Goal: Find specific page/section: Find specific page/section

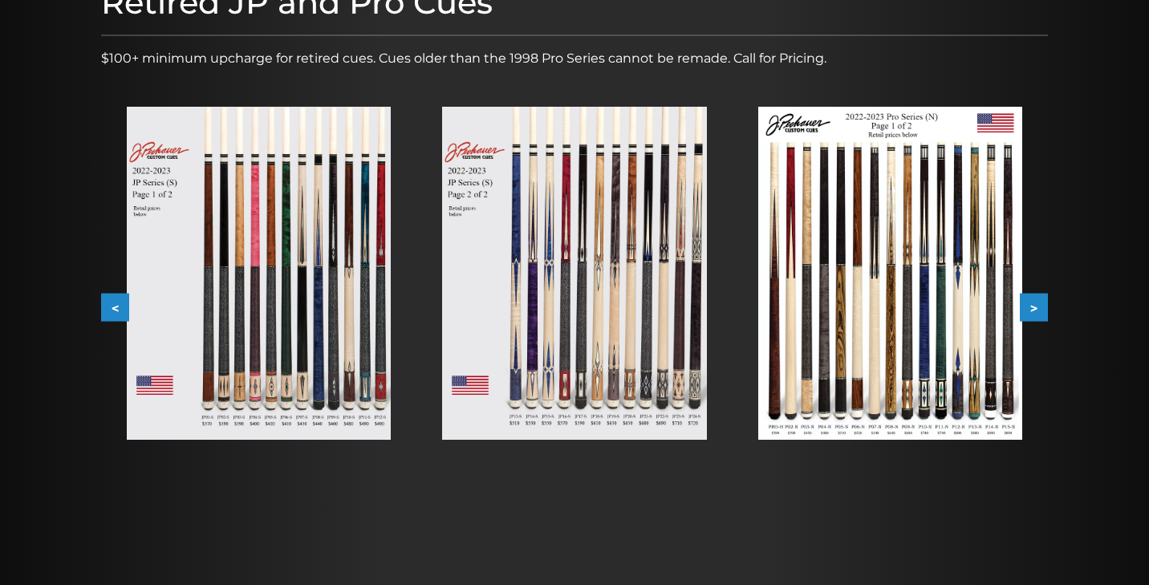
scroll to position [240, 0]
click at [1039, 303] on button ">" at bounding box center [1034, 309] width 28 height 28
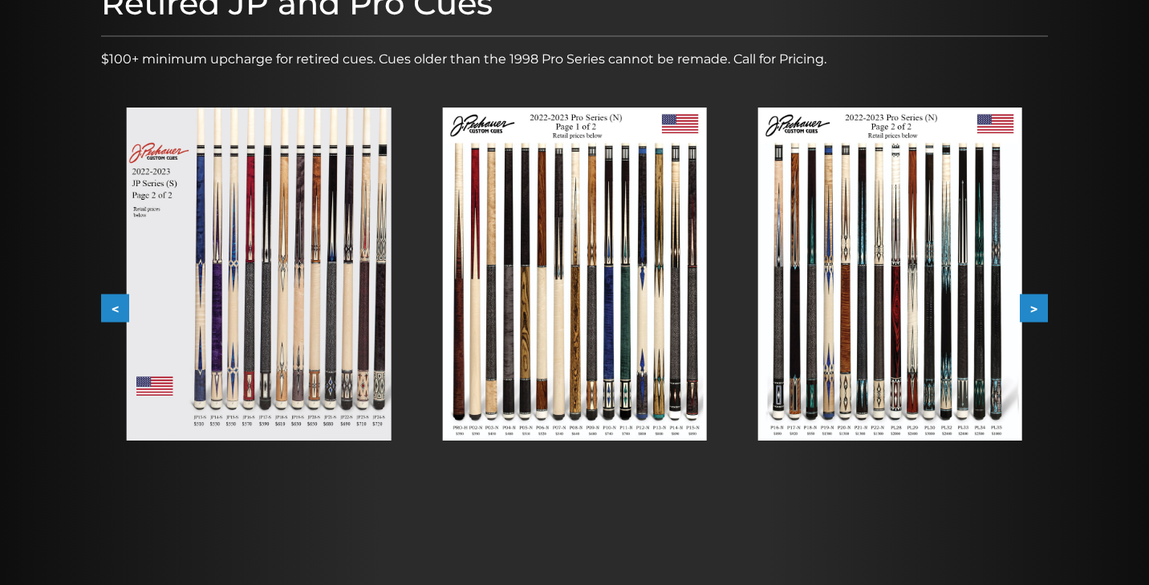
click at [1039, 303] on button ">" at bounding box center [1034, 309] width 28 height 28
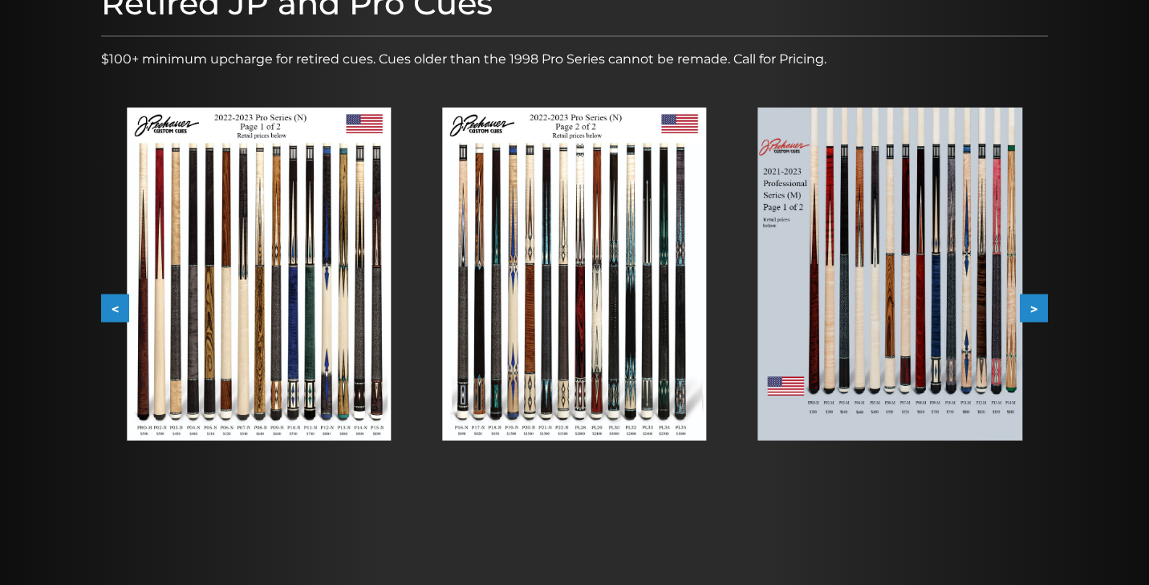
click at [1040, 303] on button ">" at bounding box center [1034, 309] width 28 height 28
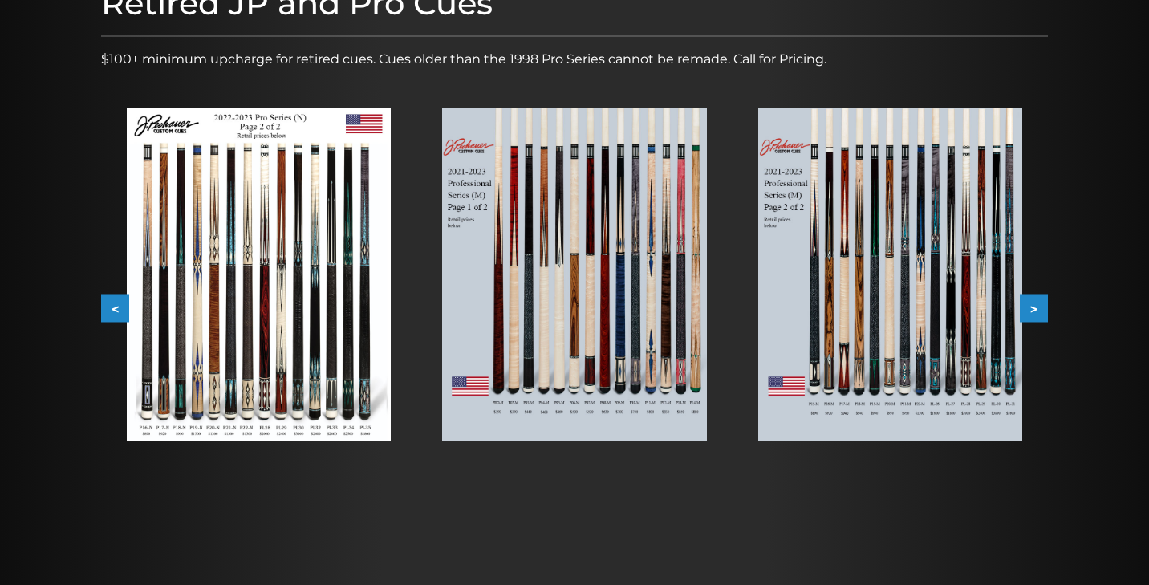
click at [1040, 303] on button ">" at bounding box center [1034, 309] width 28 height 28
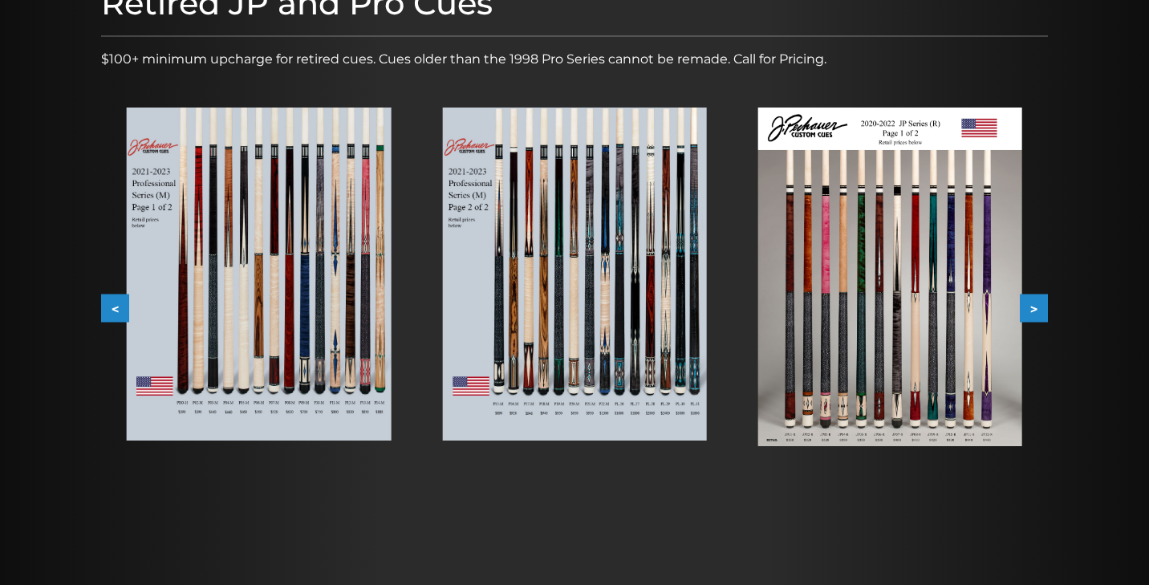
click at [1040, 303] on button ">" at bounding box center [1034, 309] width 28 height 28
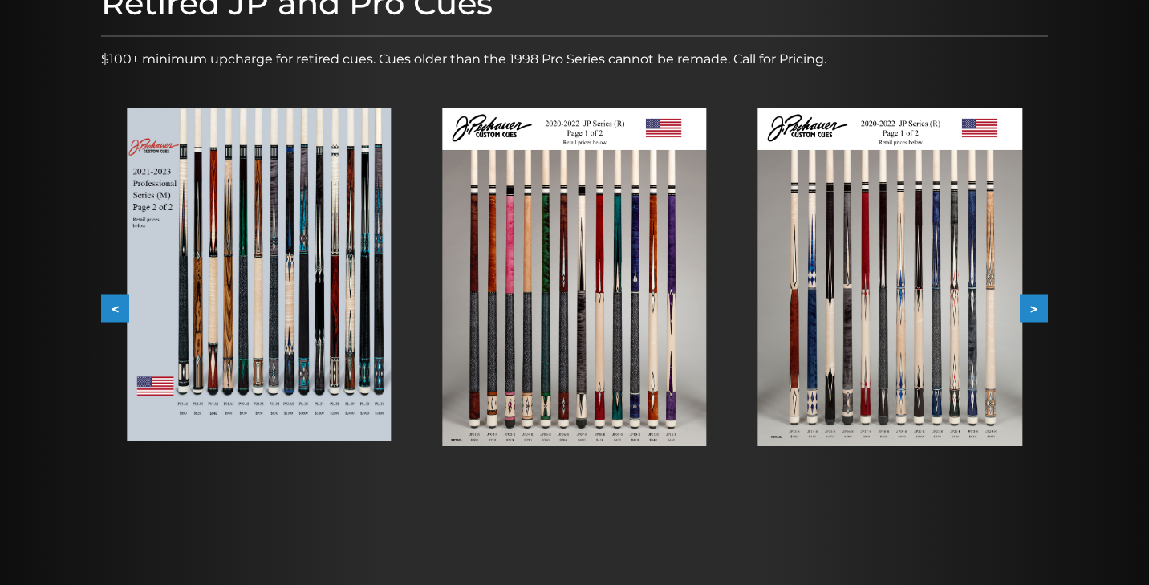
click at [1040, 303] on button ">" at bounding box center [1034, 309] width 28 height 28
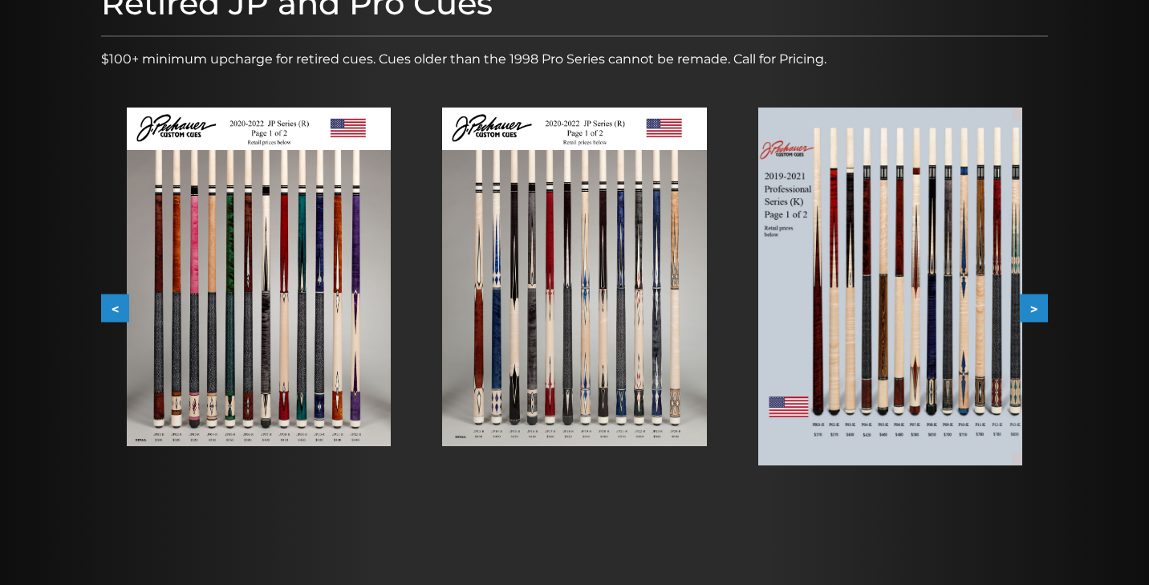
click at [1040, 303] on button ">" at bounding box center [1034, 309] width 28 height 28
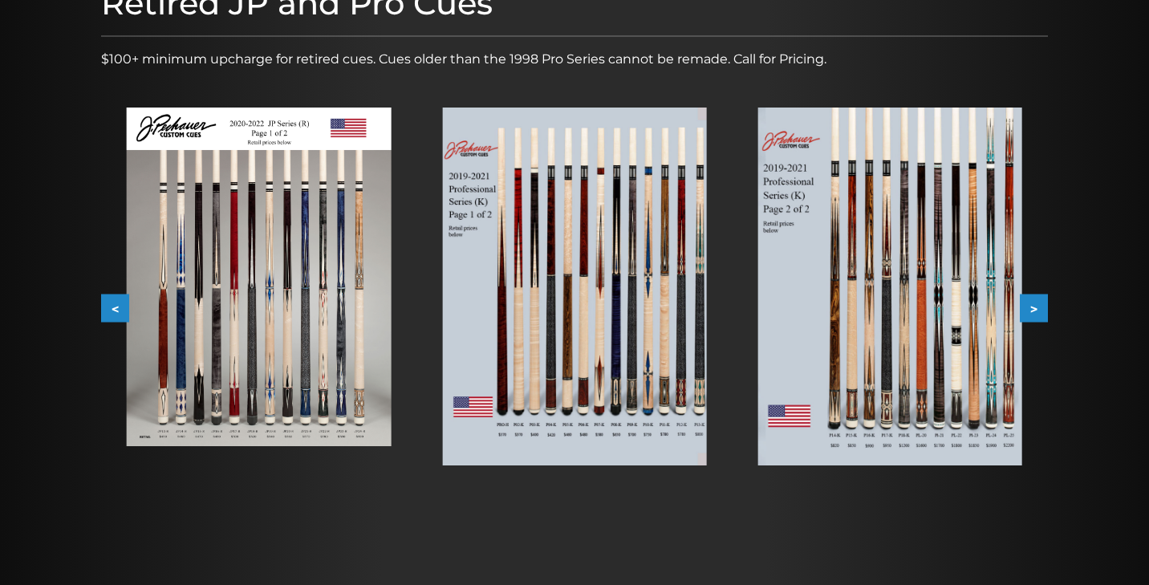
click at [1040, 303] on button ">" at bounding box center [1034, 309] width 28 height 28
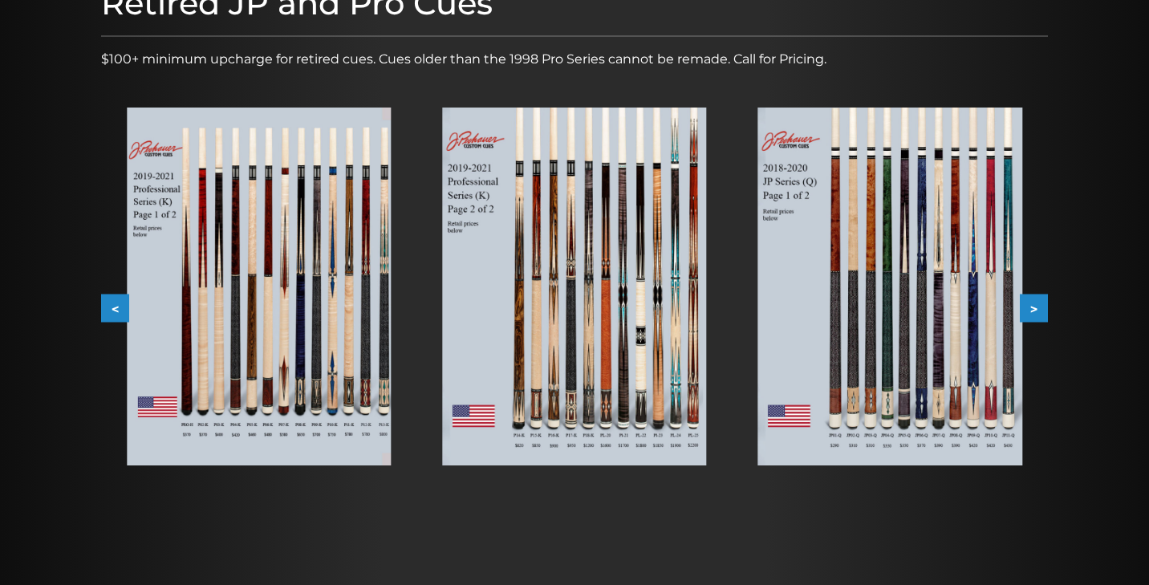
click at [1031, 311] on button ">" at bounding box center [1034, 309] width 28 height 28
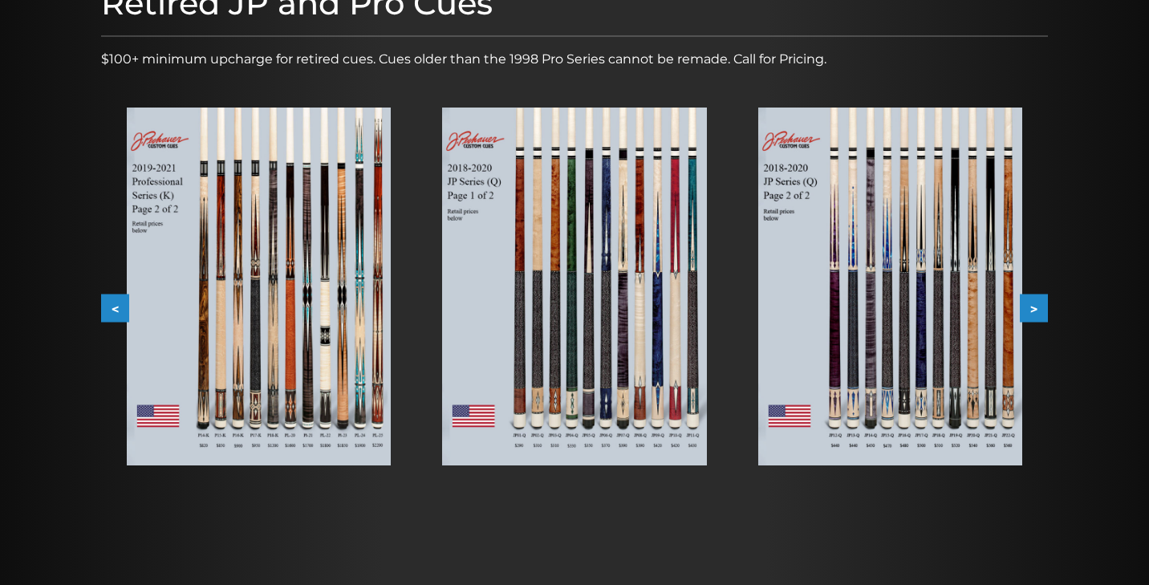
click at [1031, 311] on button ">" at bounding box center [1034, 309] width 28 height 28
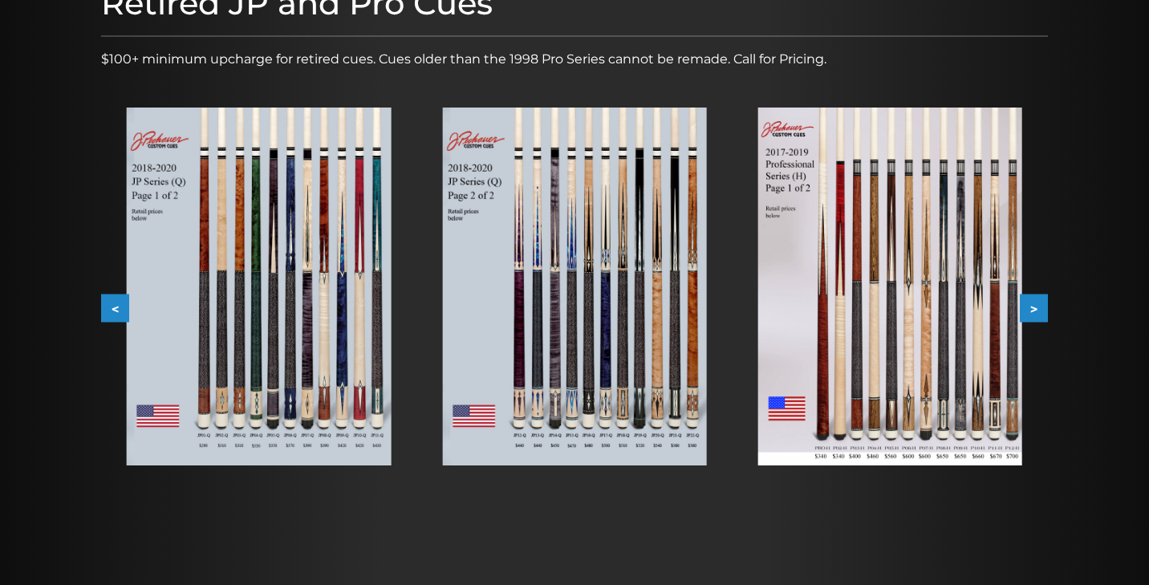
click at [1031, 311] on button ">" at bounding box center [1034, 309] width 28 height 28
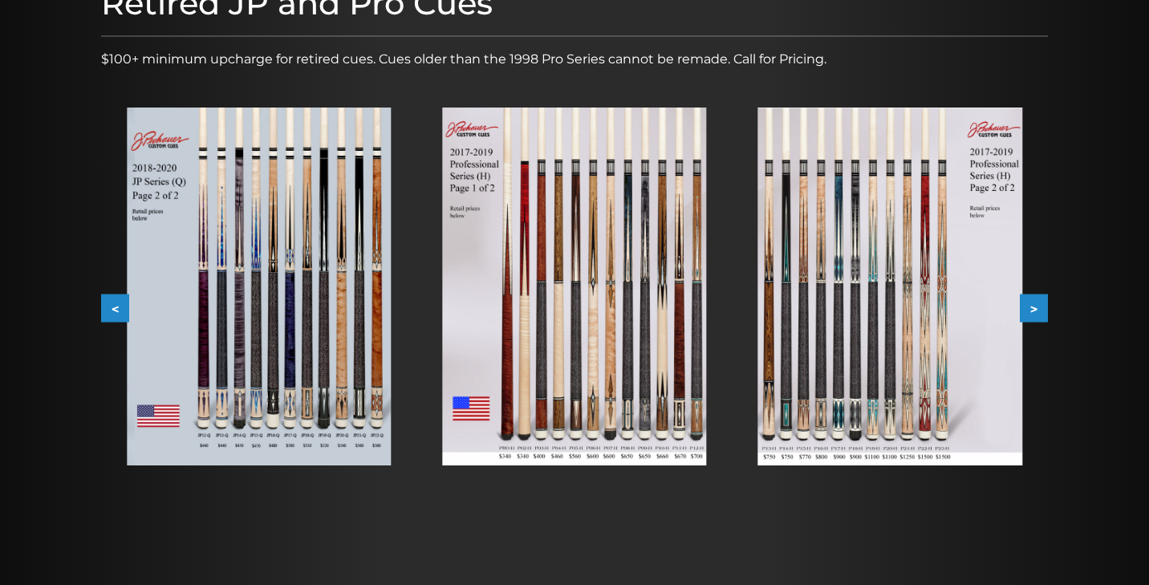
click at [977, 334] on img at bounding box center [891, 287] width 264 height 358
